Goal: Task Accomplishment & Management: Use online tool/utility

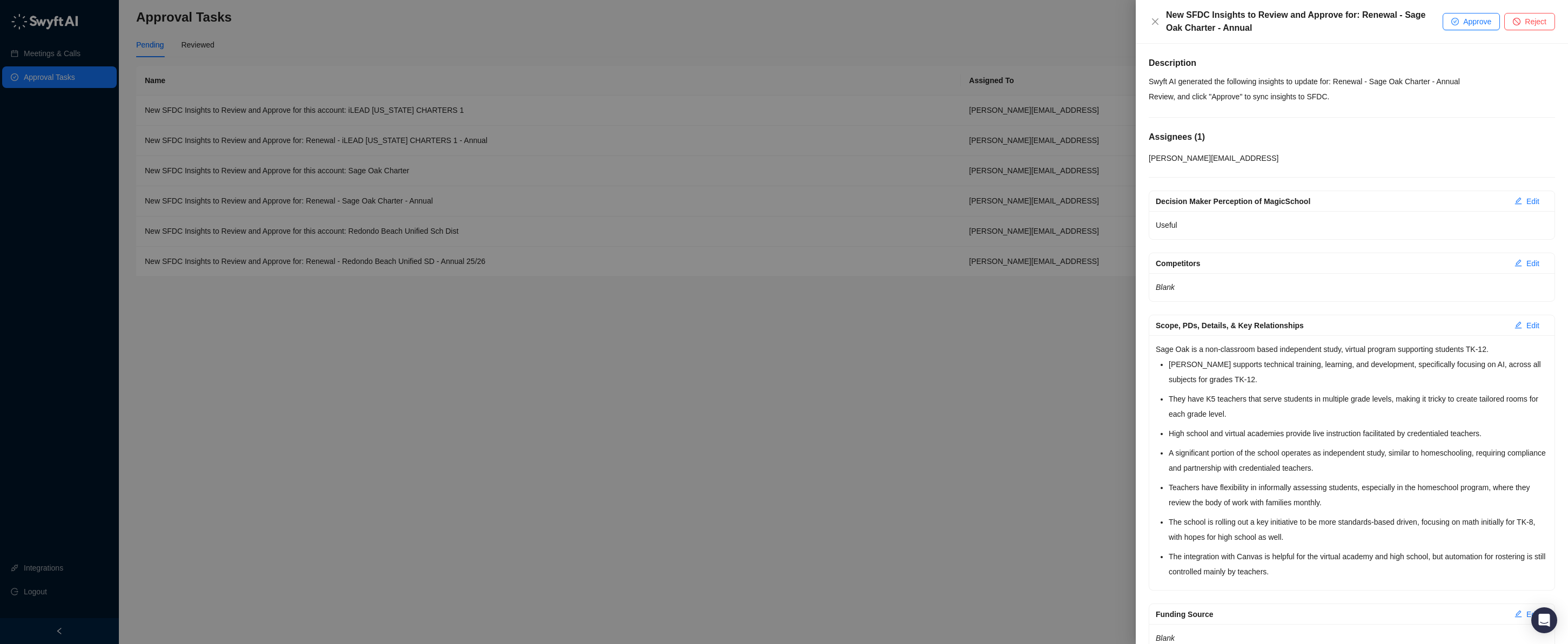
click at [931, 400] on div at bounding box center [784, 322] width 1568 height 644
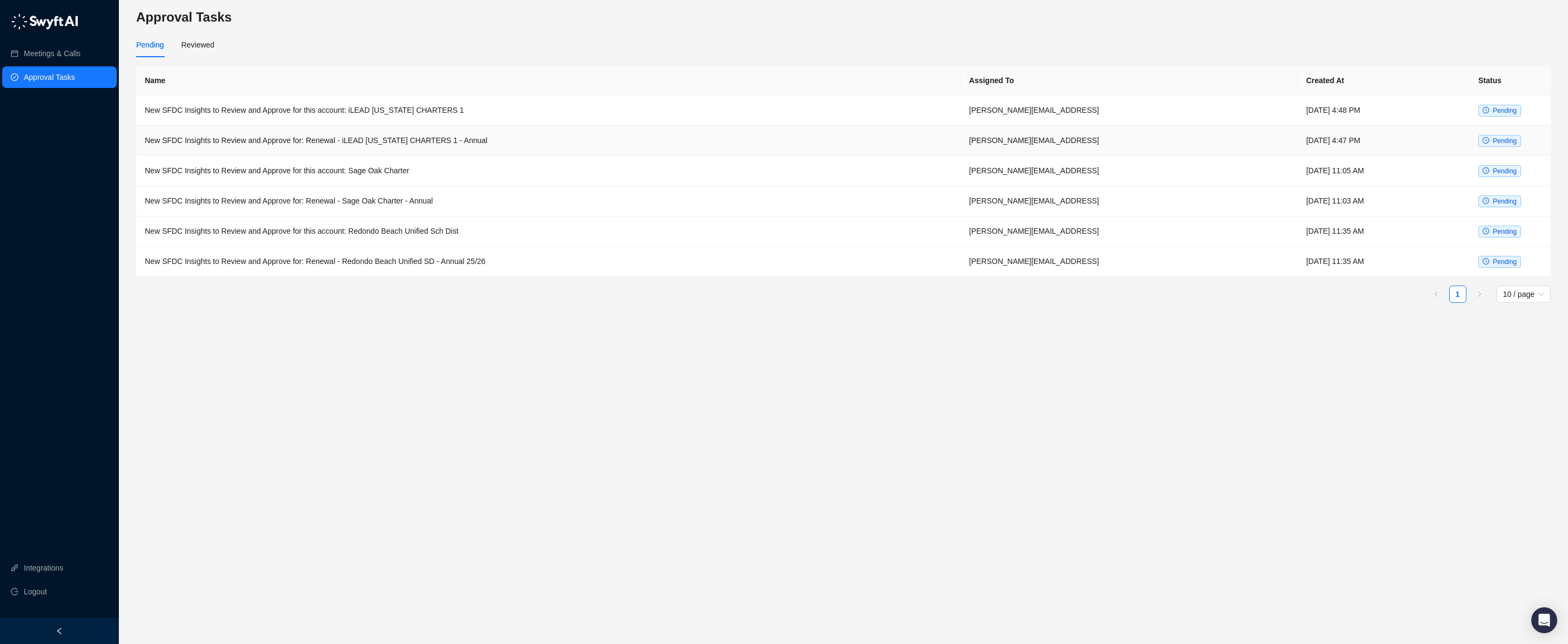
click at [389, 152] on td "New SFDC Insights to Review and Approve for: Renewal - iLEAD [US_STATE] CHARTER…" at bounding box center [549, 141] width 825 height 30
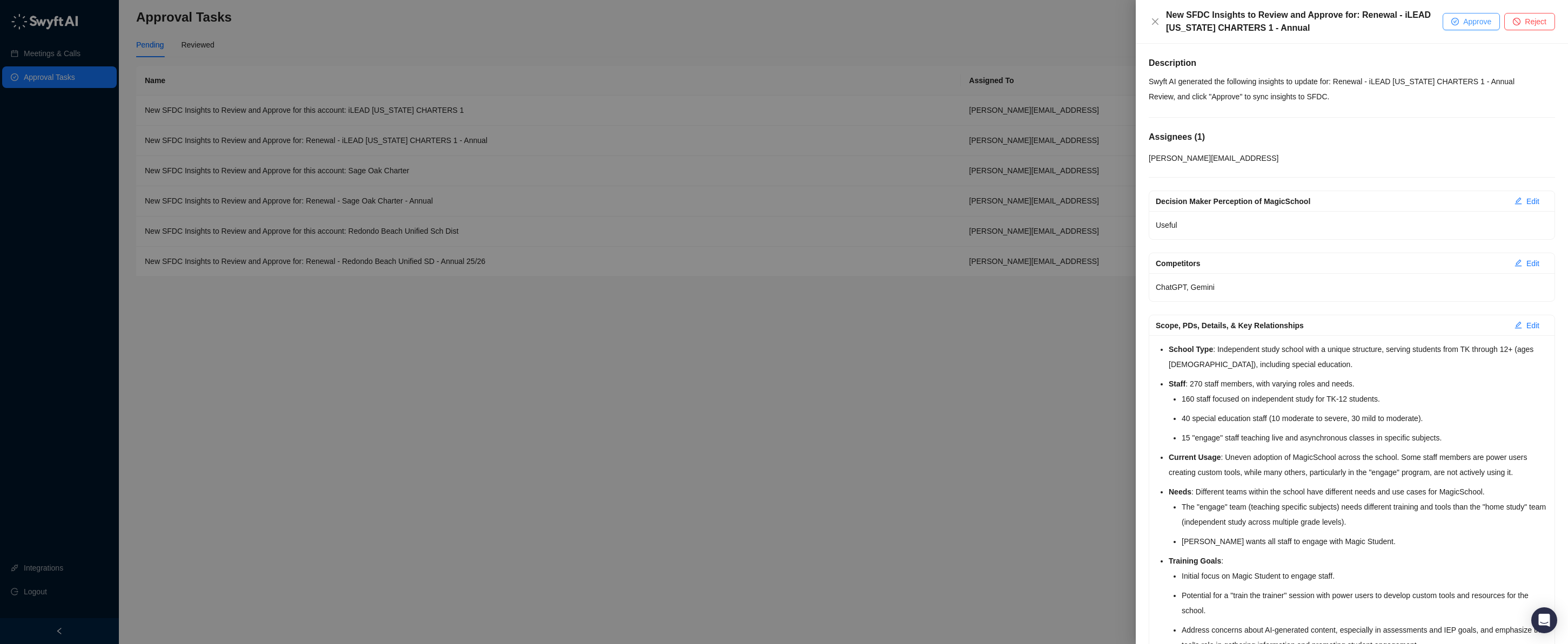
click at [931, 26] on button "Approve" at bounding box center [1471, 22] width 57 height 17
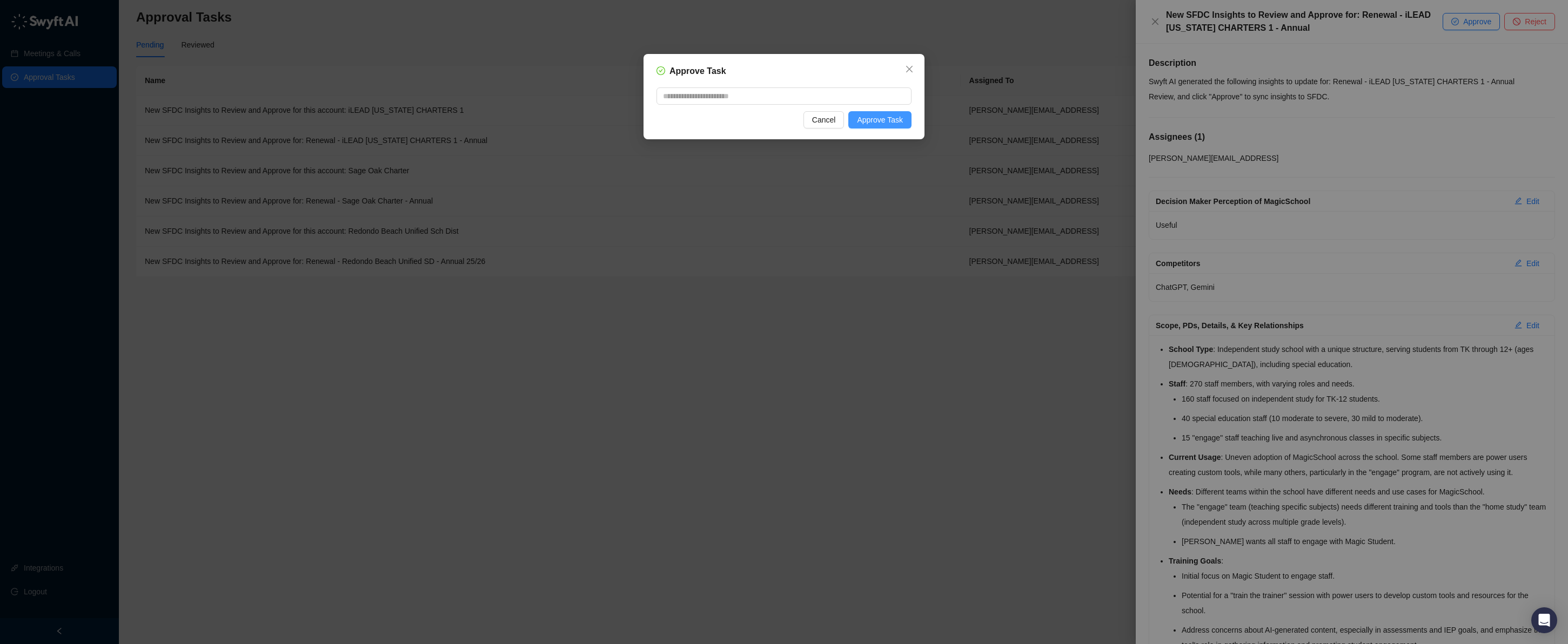
click at [905, 120] on button "Approve Task" at bounding box center [880, 120] width 63 height 17
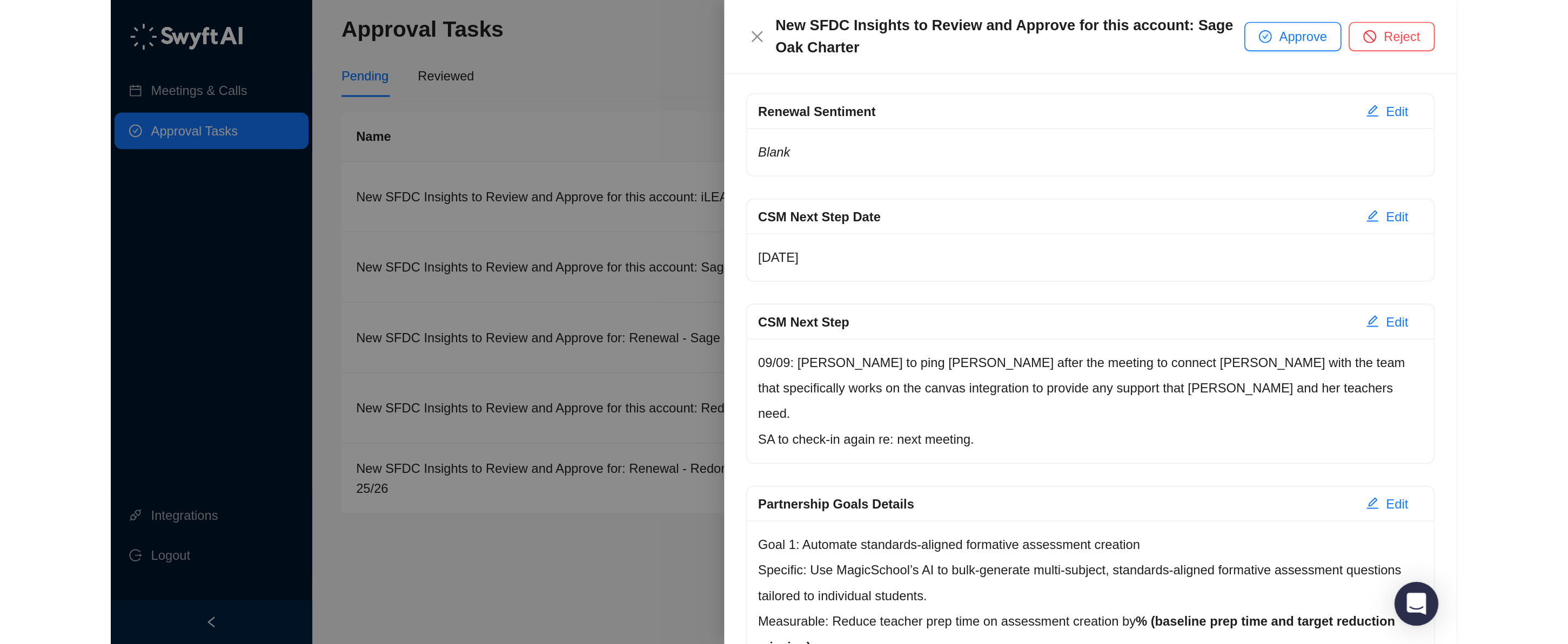
scroll to position [199, 0]
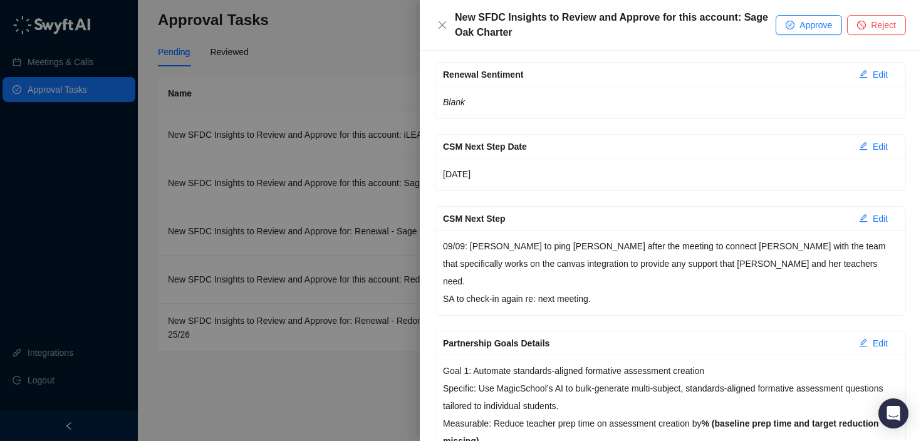
click at [378, 84] on div at bounding box center [460, 220] width 921 height 441
